Goal: Task Accomplishment & Management: Manage account settings

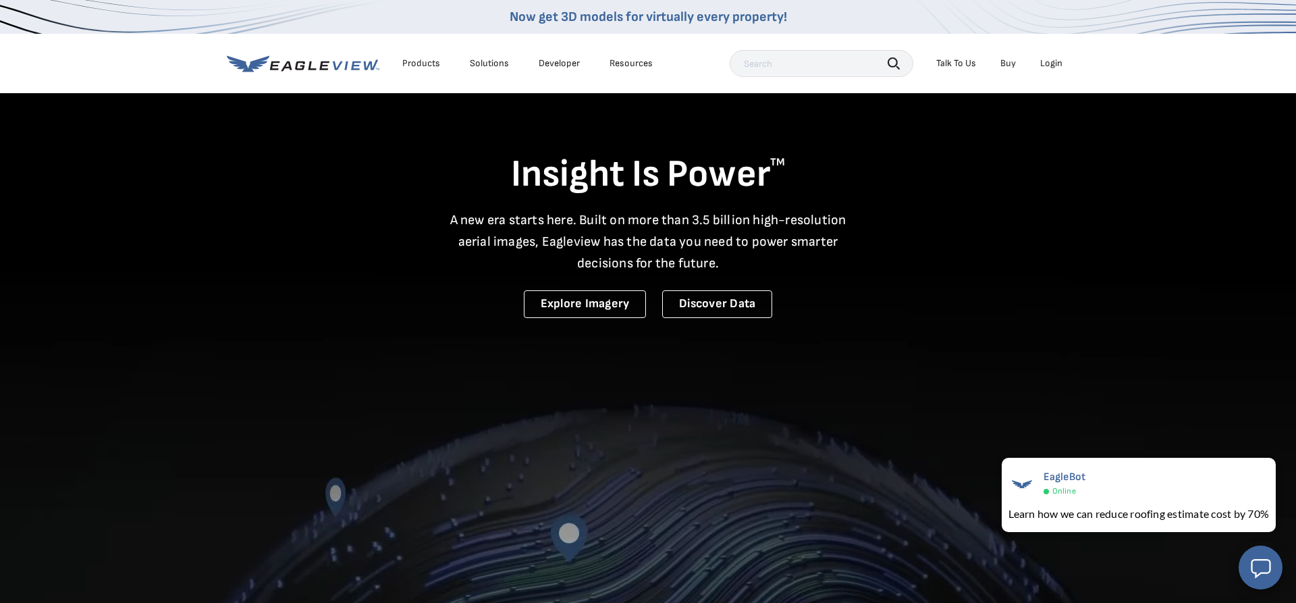
click at [1052, 70] on li "Login" at bounding box center [1051, 63] width 36 height 20
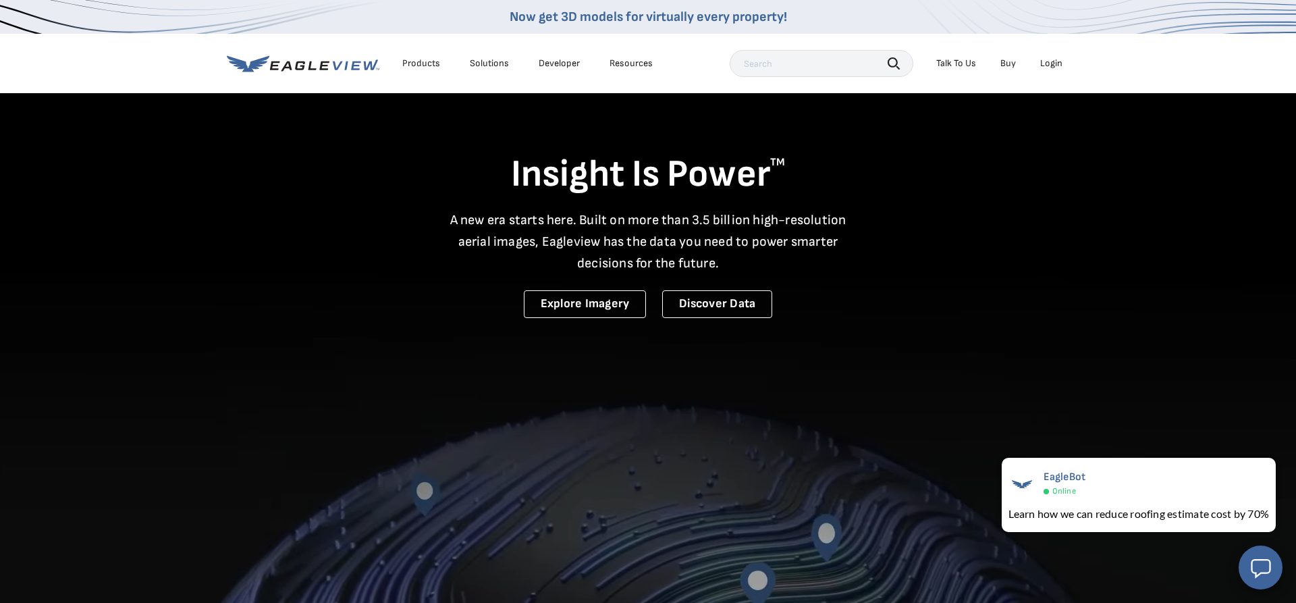
click at [1056, 63] on div "Login" at bounding box center [1051, 63] width 22 height 12
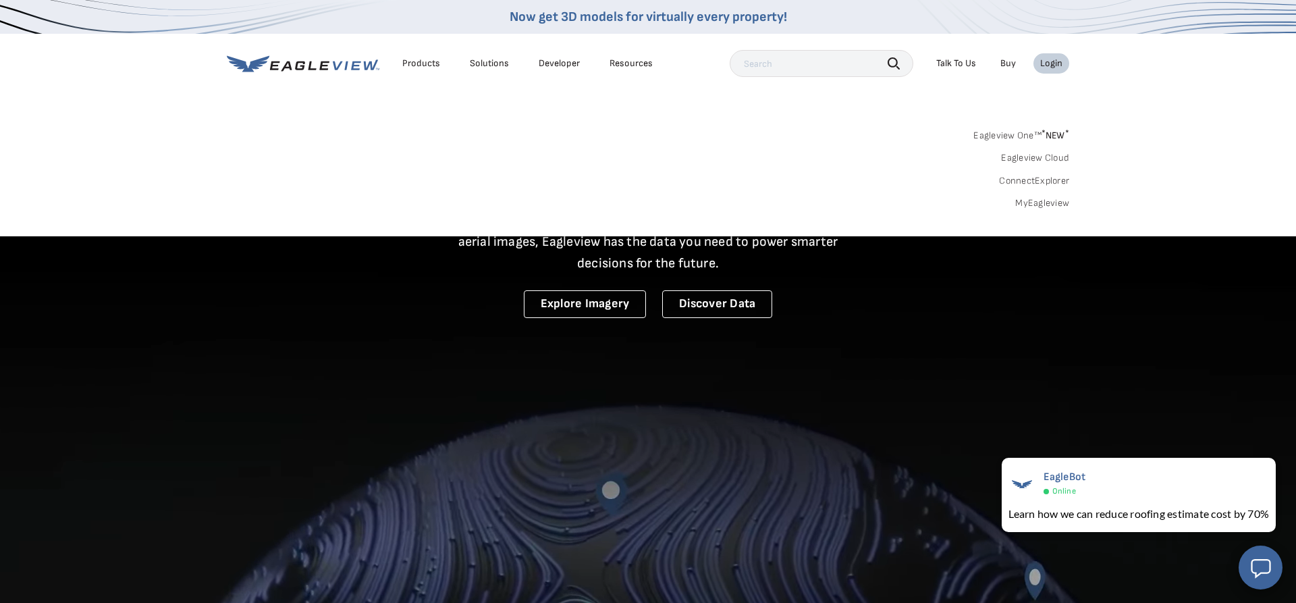
click at [1018, 132] on link "Eagleview One™ * NEW *" at bounding box center [1021, 134] width 96 height 16
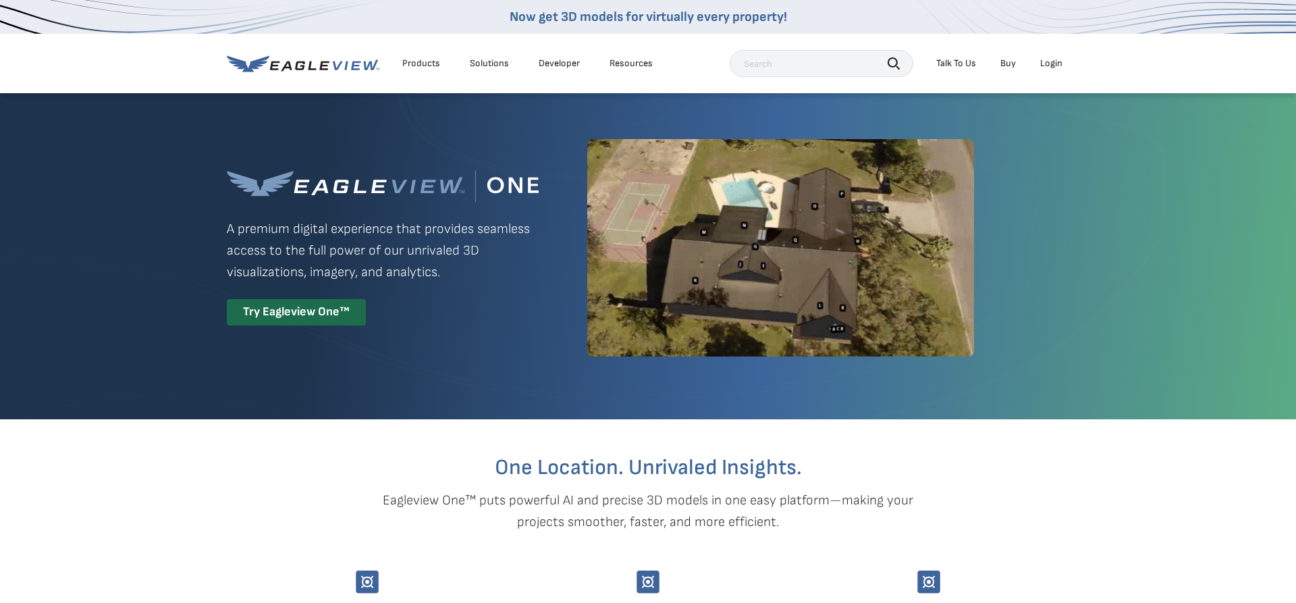
click at [1052, 66] on div "Login" at bounding box center [1051, 63] width 22 height 12
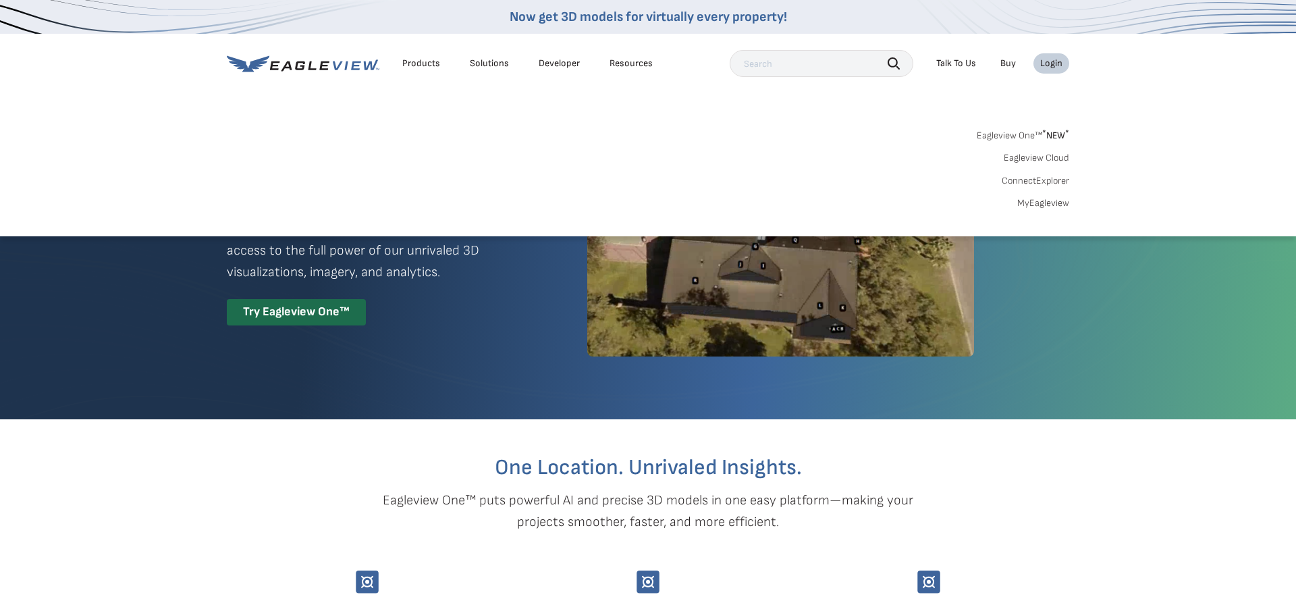
click at [1023, 205] on link "MyEagleview" at bounding box center [1043, 203] width 52 height 12
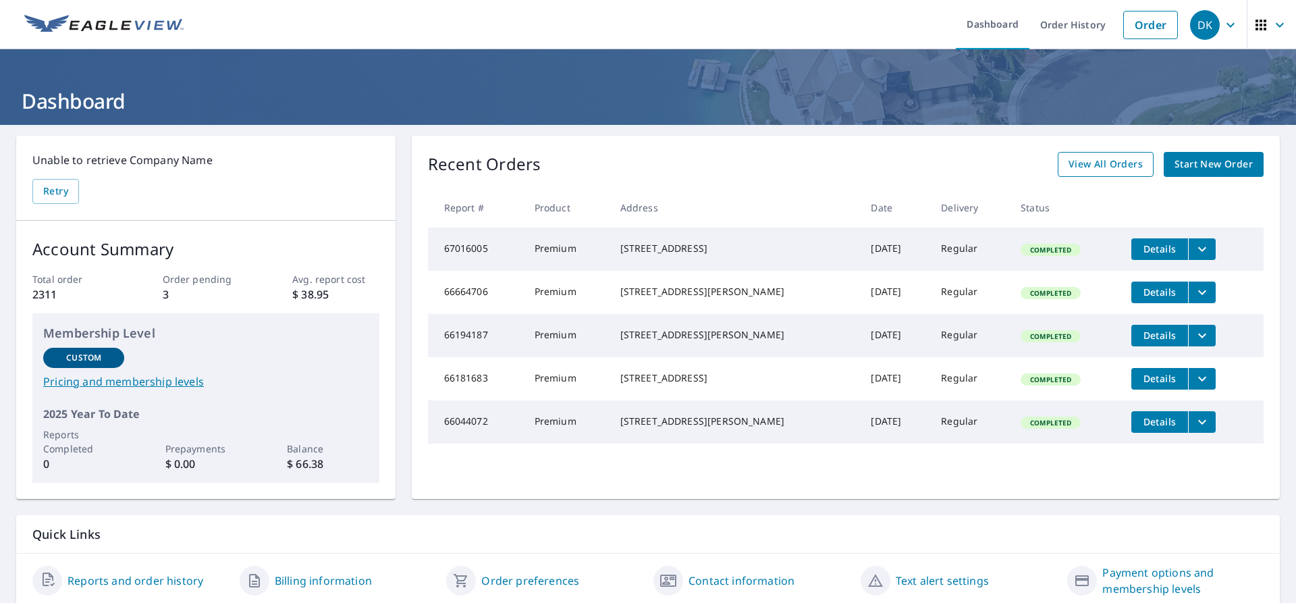
click at [1089, 169] on span "View All Orders" at bounding box center [1105, 164] width 74 height 17
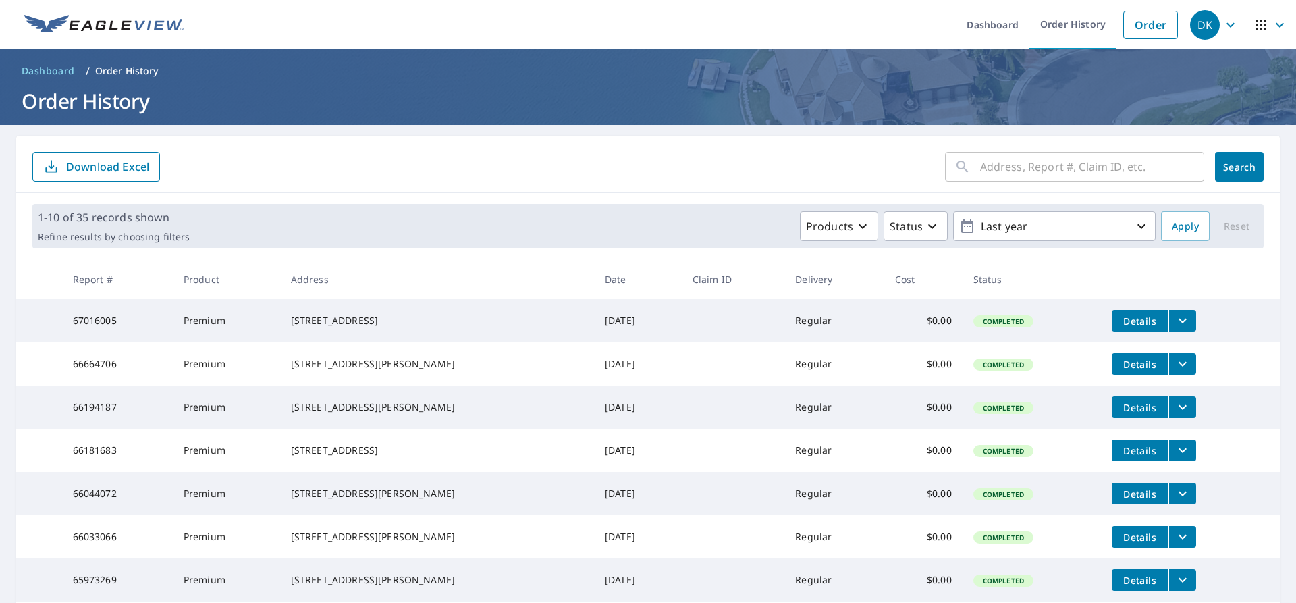
click at [1070, 180] on input "text" at bounding box center [1092, 167] width 224 height 38
type input "225"
click button "Search" at bounding box center [1239, 167] width 49 height 30
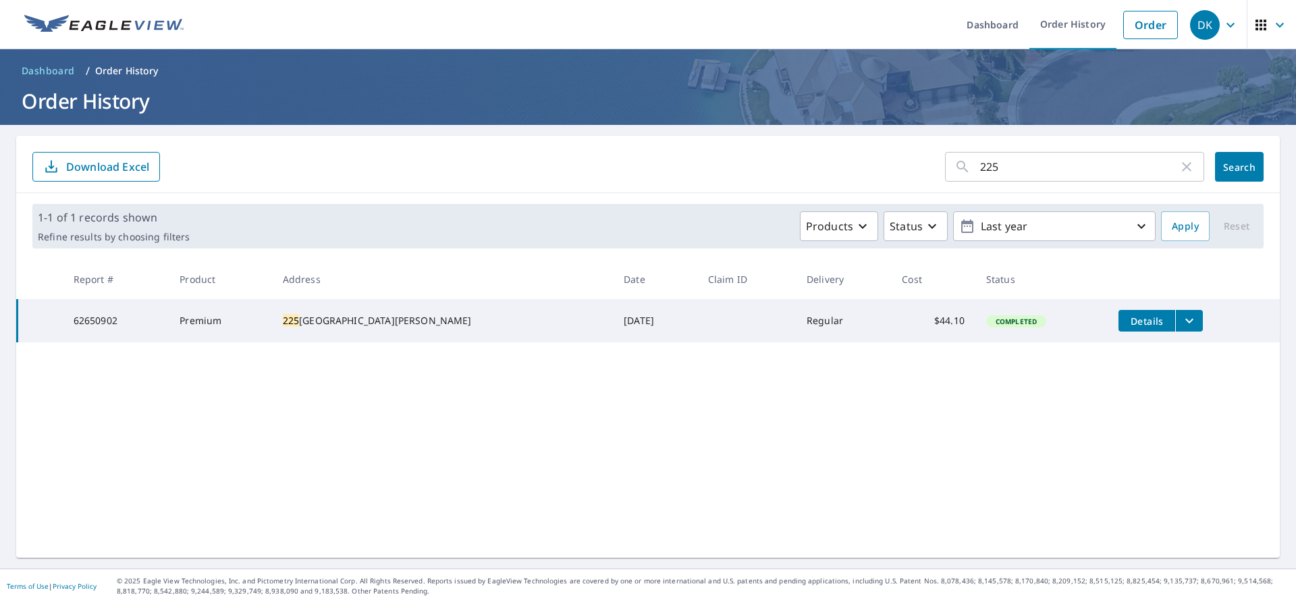
click at [1181, 323] on icon "filesDropdownBtn-62650902" at bounding box center [1189, 320] width 16 height 16
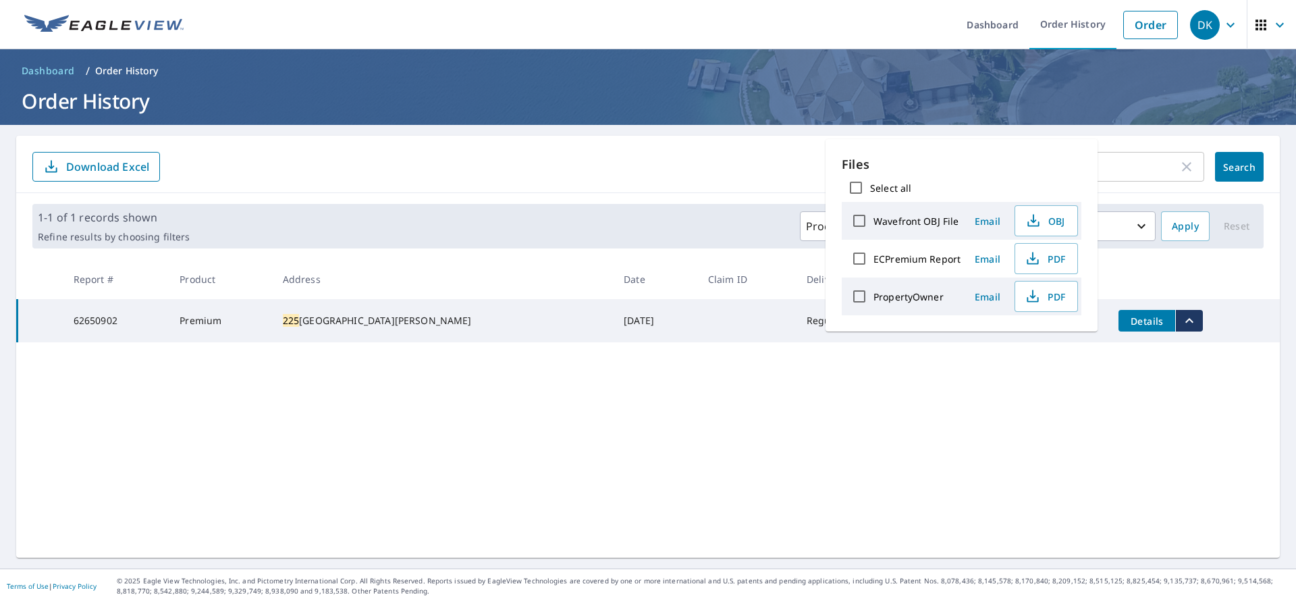
click at [985, 256] on span "Email" at bounding box center [987, 258] width 32 height 13
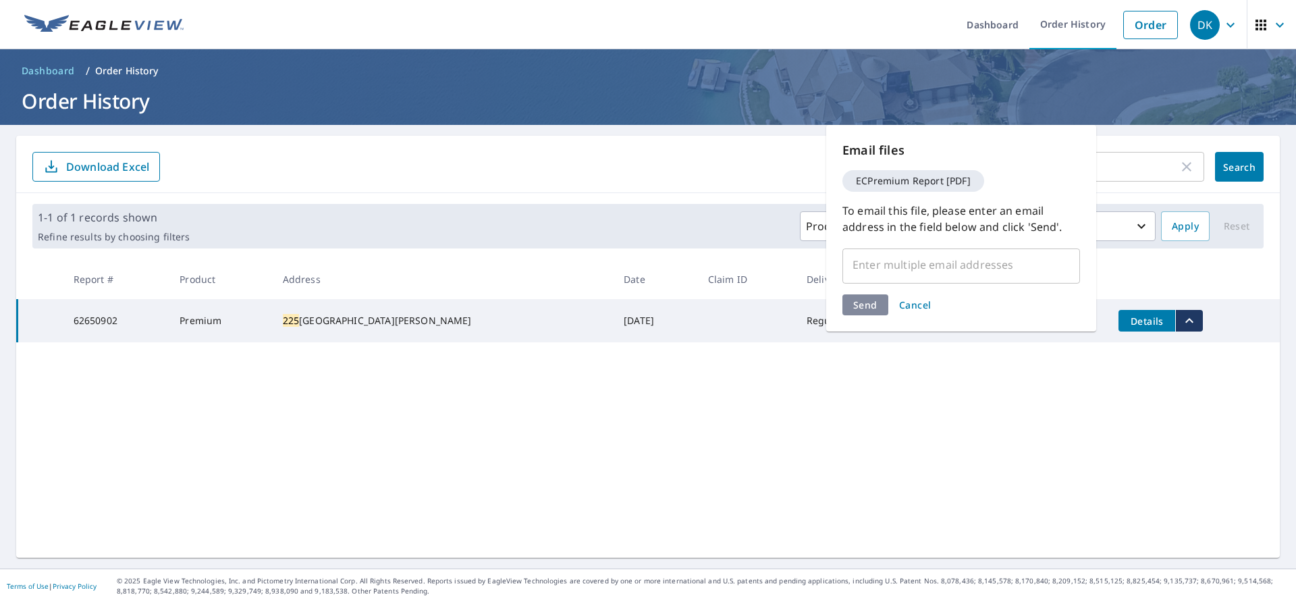
click at [992, 259] on input "text" at bounding box center [950, 265] width 205 height 26
paste input "[EMAIL_ADDRESS][DOMAIN_NAME]"
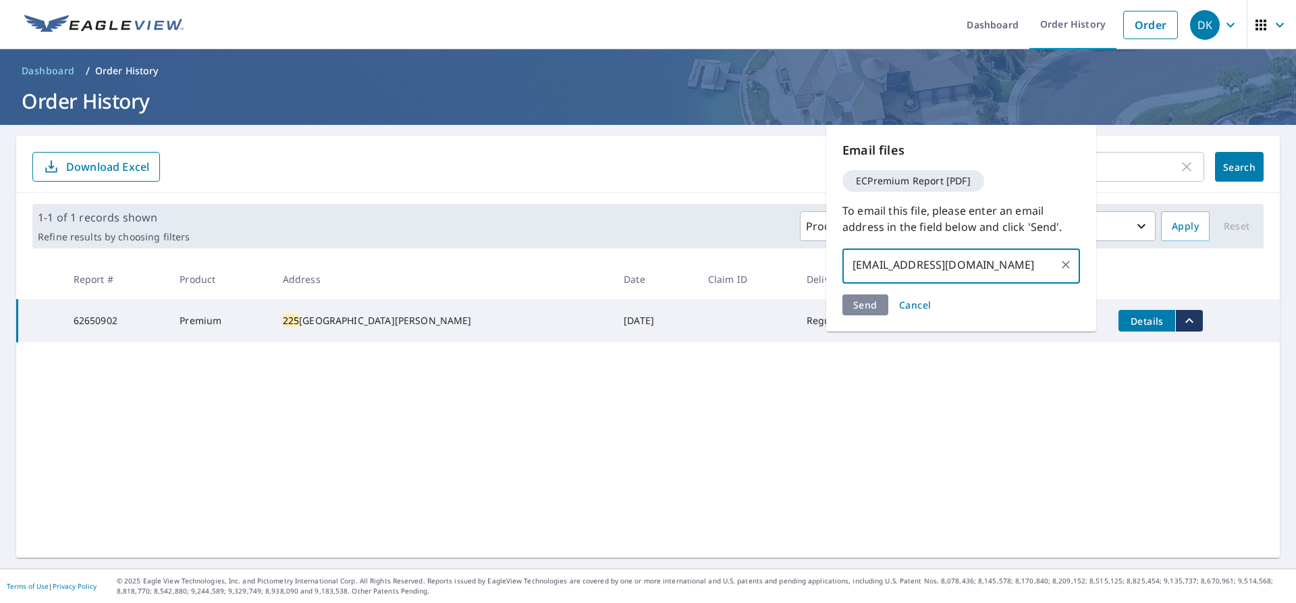
type input "[EMAIL_ADDRESS][DOMAIN_NAME]"
click at [865, 306] on div "Send Cancel" at bounding box center [961, 304] width 238 height 21
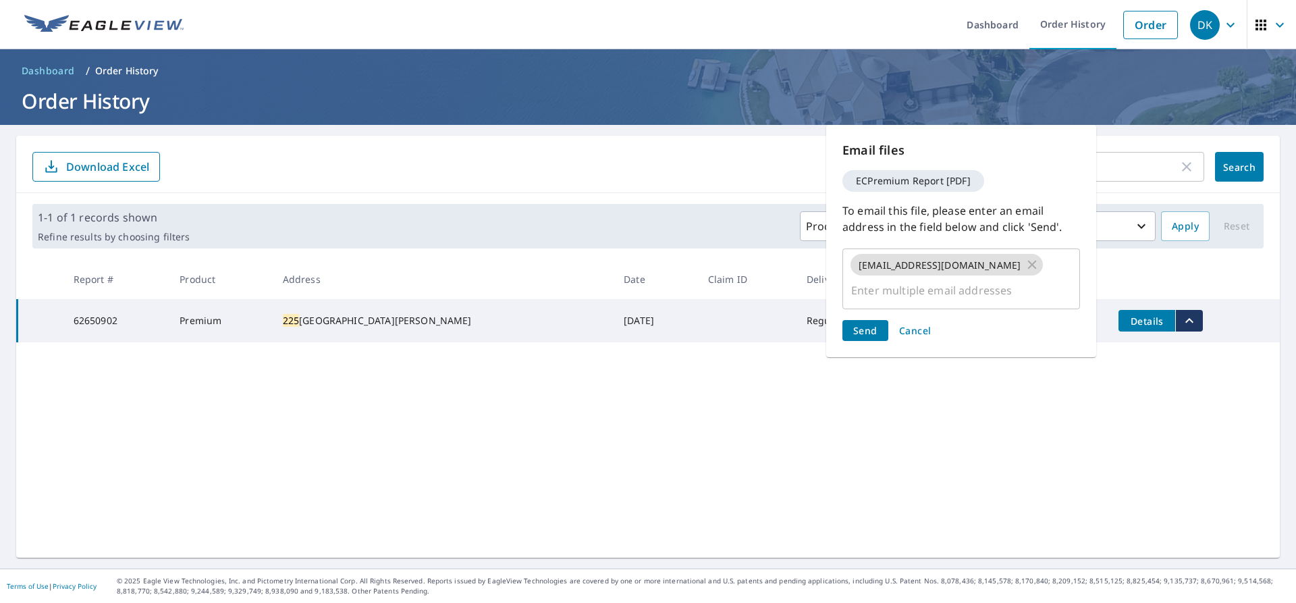
click at [867, 324] on span "Send" at bounding box center [865, 330] width 24 height 13
click at [1035, 277] on input "text" at bounding box center [950, 290] width 205 height 26
